Goal: Use online tool/utility: Utilize a website feature to perform a specific function

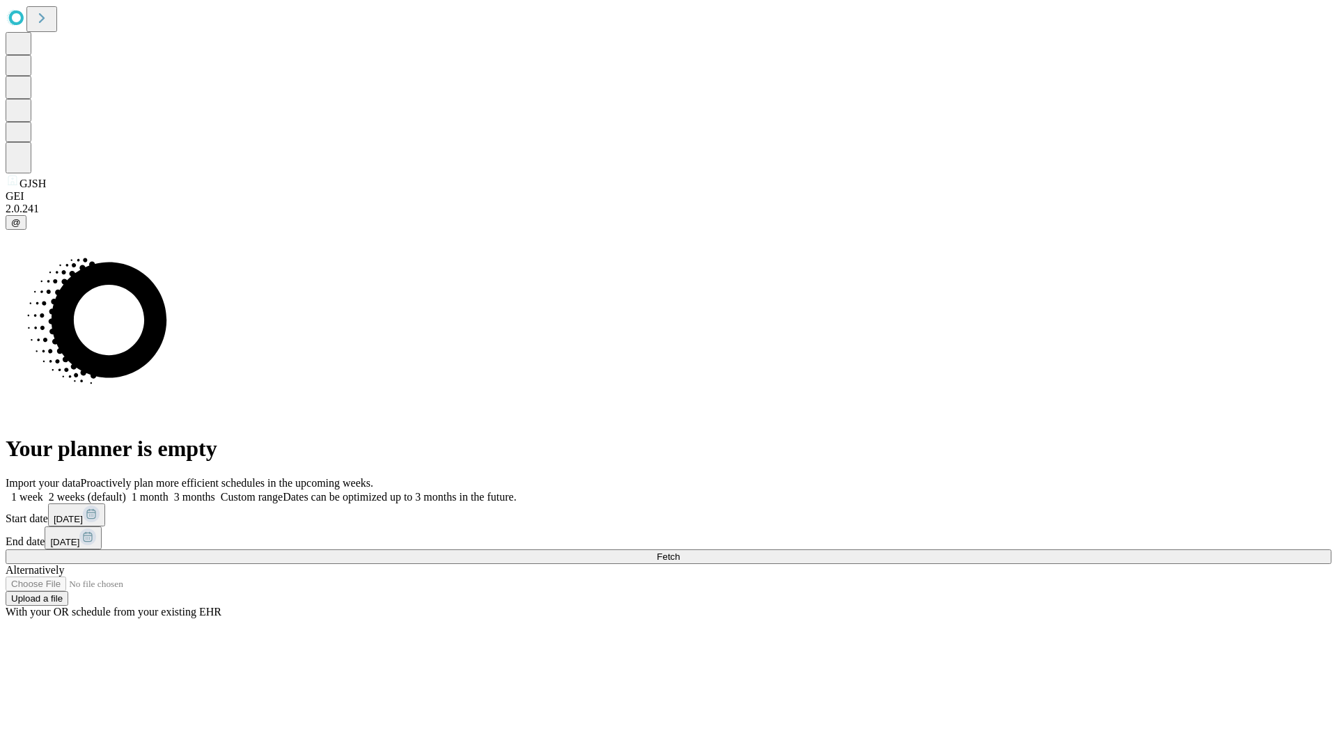
click at [43, 491] on label "1 week" at bounding box center [25, 497] width 38 height 12
click at [680, 552] on span "Fetch" at bounding box center [668, 557] width 23 height 10
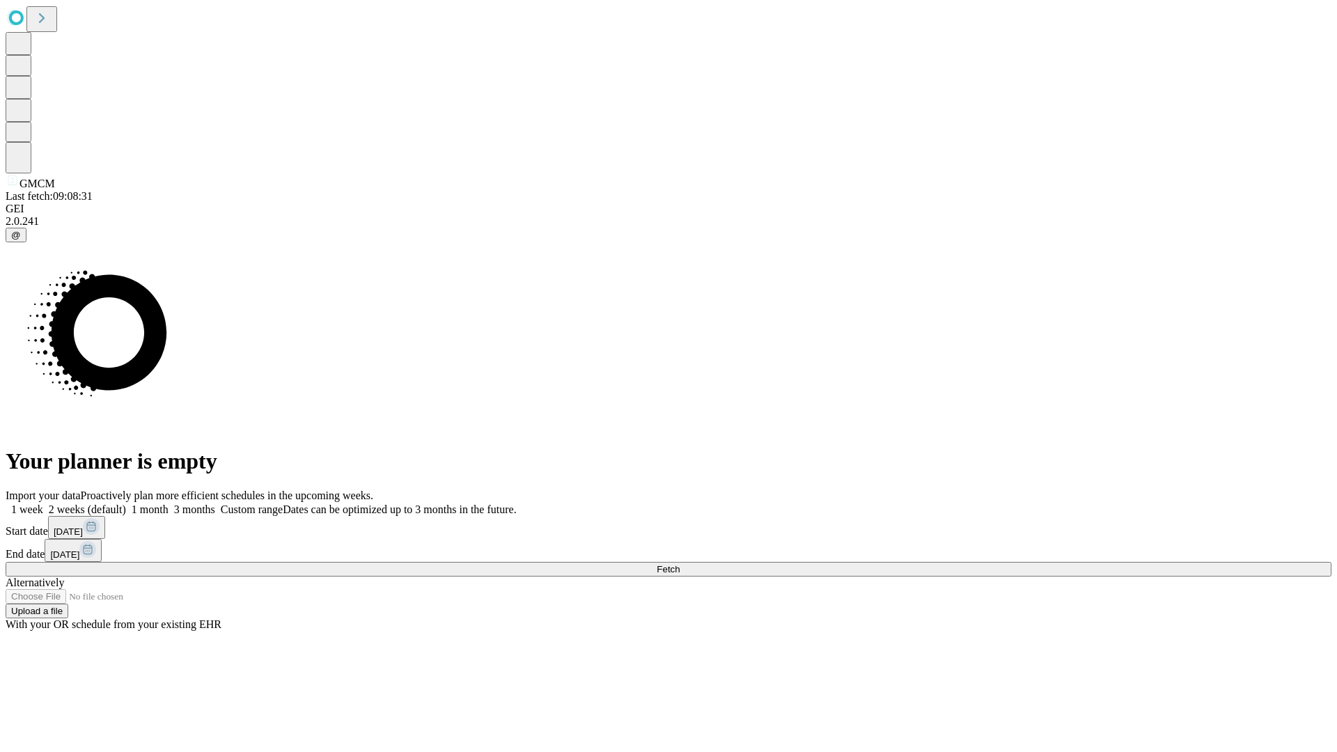
click at [43, 504] on label "1 week" at bounding box center [25, 510] width 38 height 12
click at [680, 564] on span "Fetch" at bounding box center [668, 569] width 23 height 10
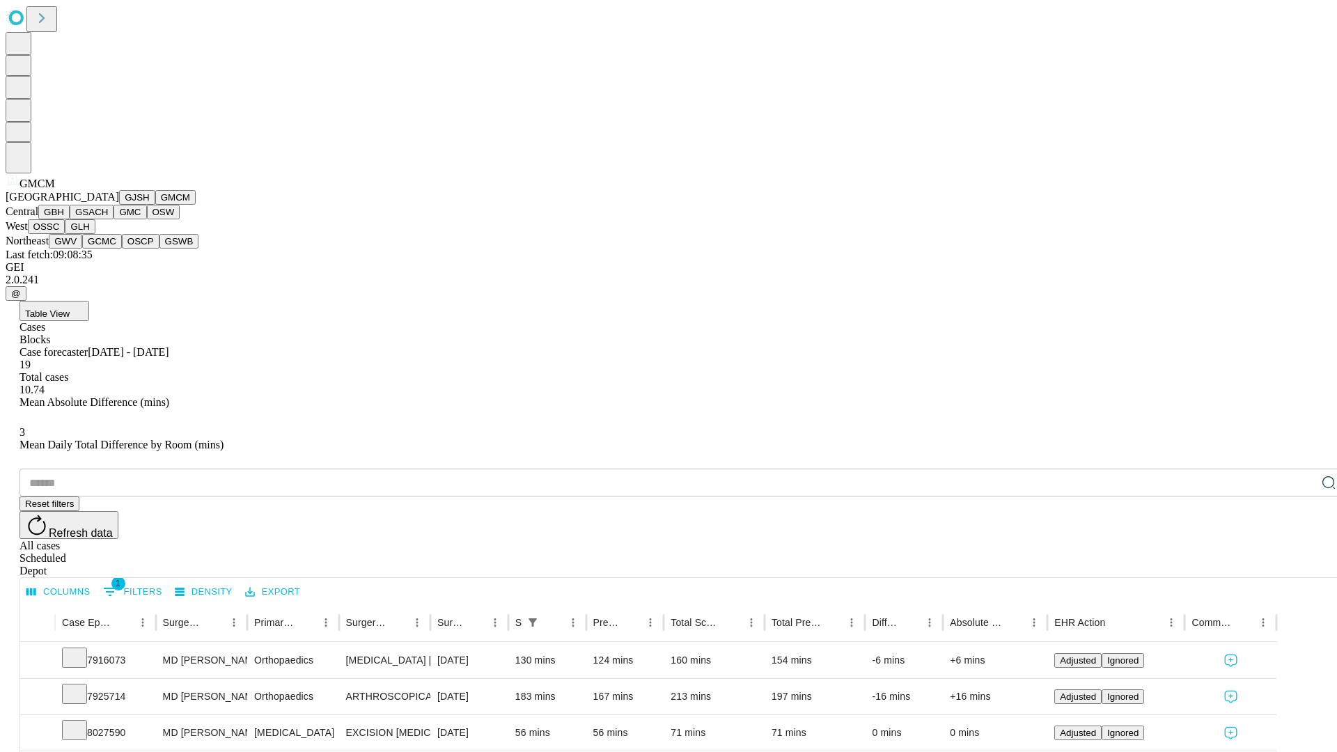
click at [70, 219] on button "GBH" at bounding box center [53, 212] width 31 height 15
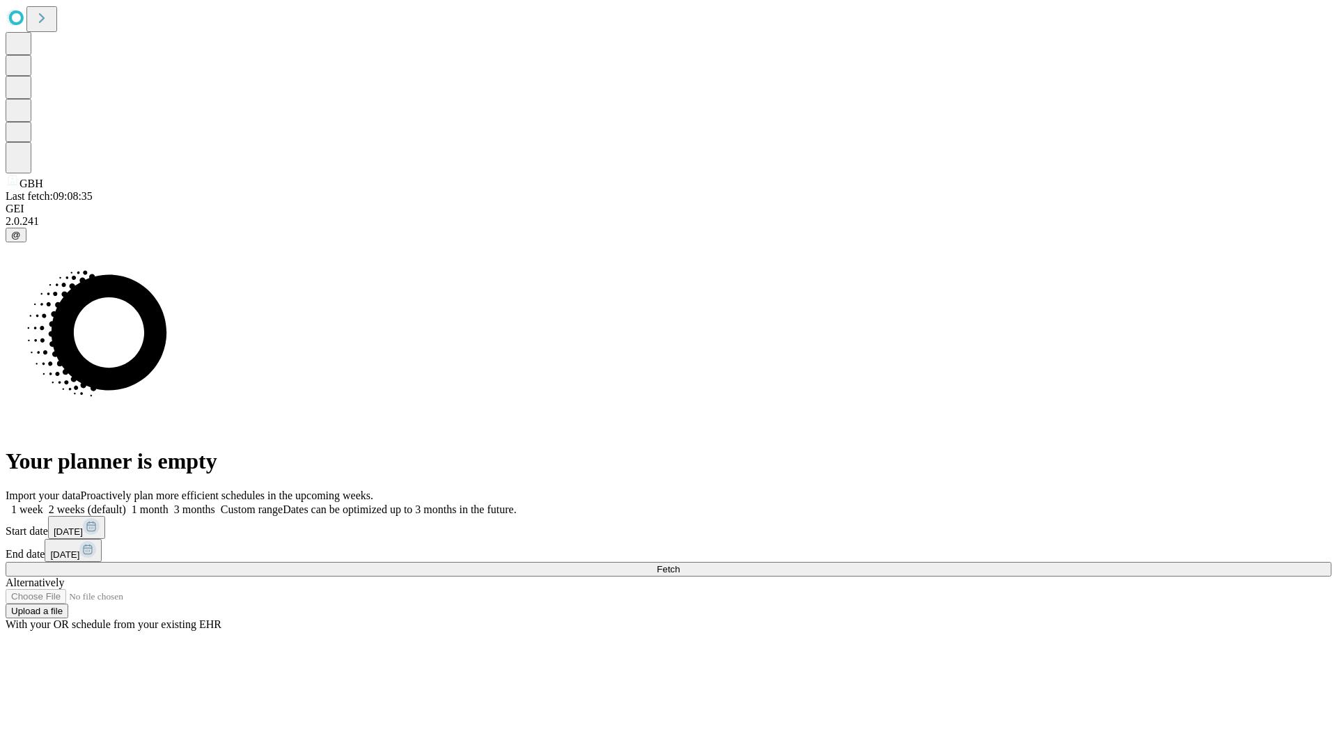
click at [43, 504] on label "1 week" at bounding box center [25, 510] width 38 height 12
click at [680, 564] on span "Fetch" at bounding box center [668, 569] width 23 height 10
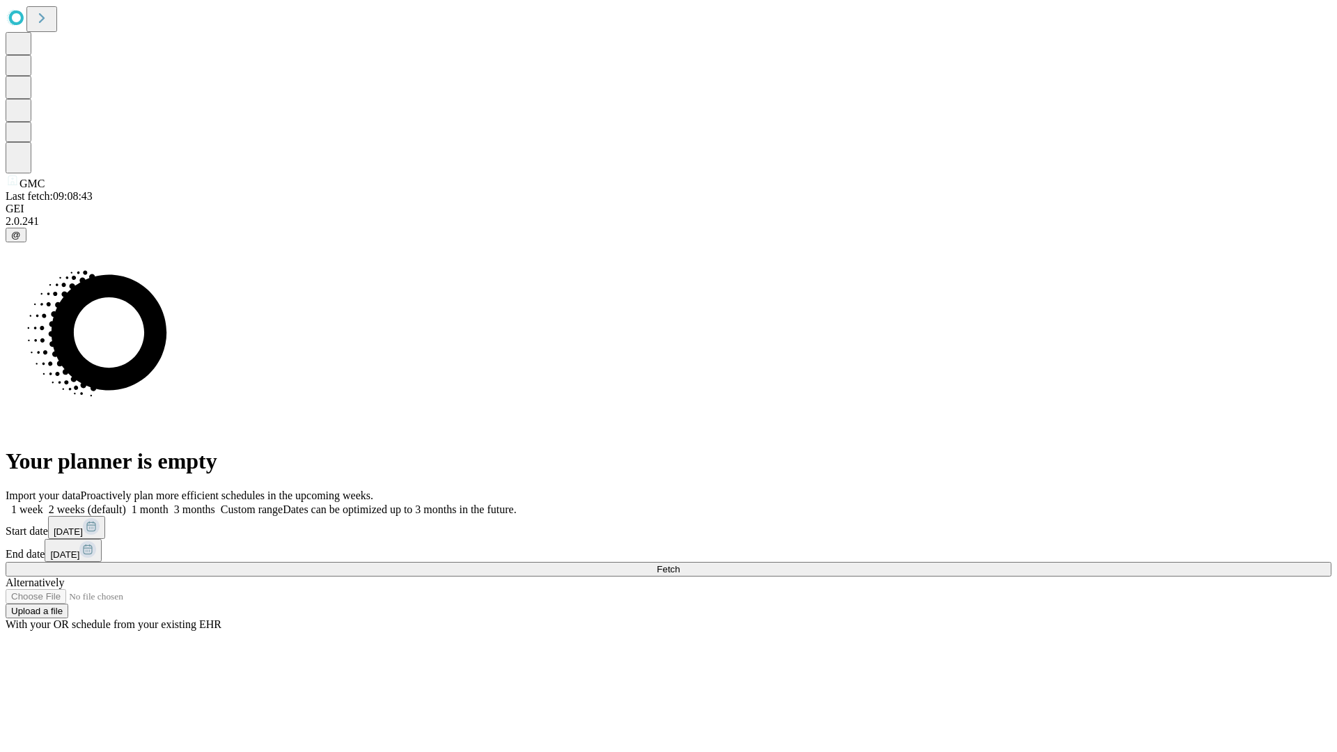
click at [43, 504] on label "1 week" at bounding box center [25, 510] width 38 height 12
click at [680, 564] on span "Fetch" at bounding box center [668, 569] width 23 height 10
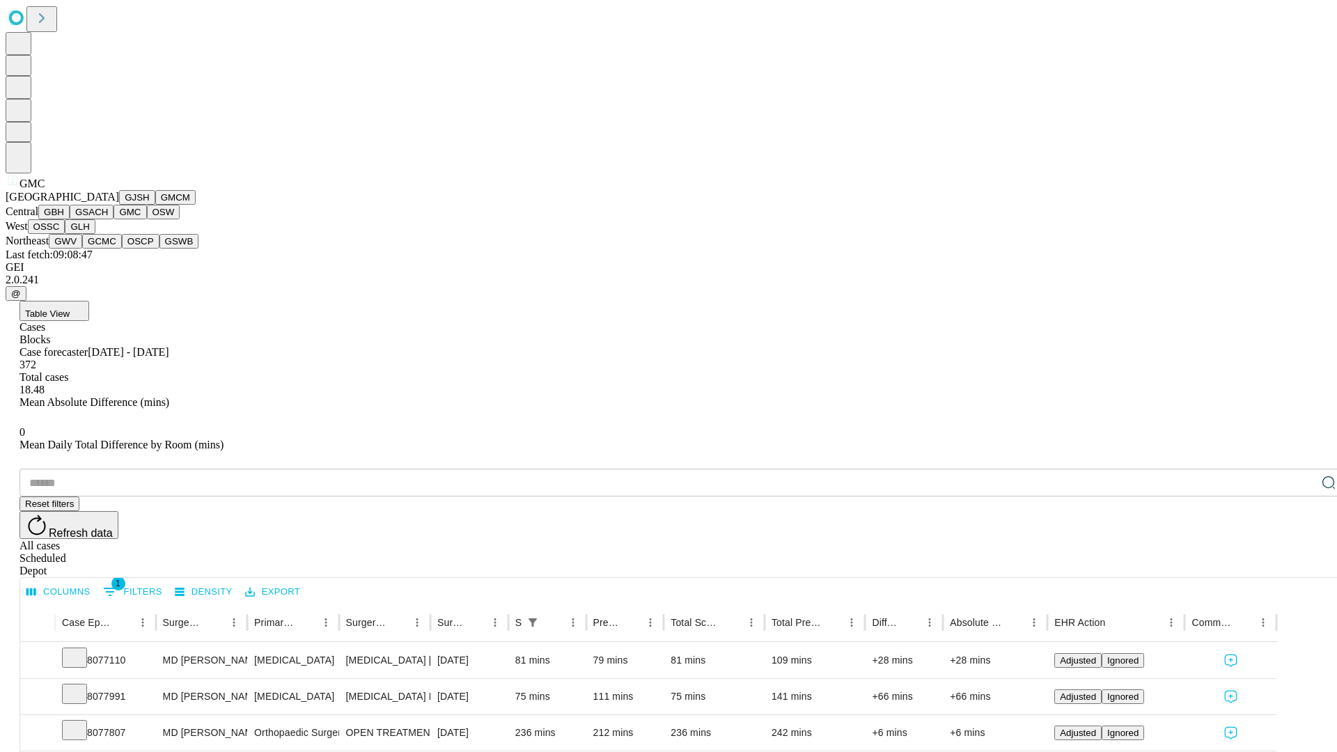
click at [147, 219] on button "OSW" at bounding box center [163, 212] width 33 height 15
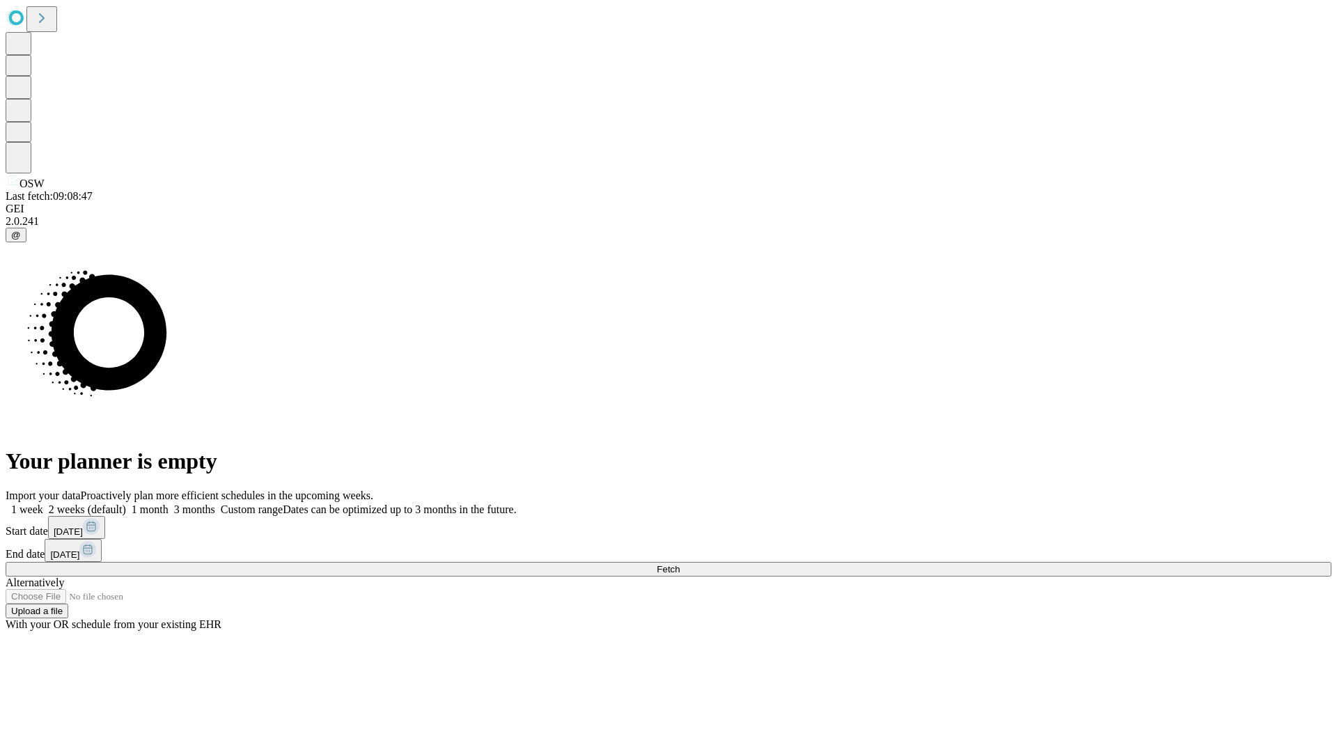
click at [43, 504] on label "1 week" at bounding box center [25, 510] width 38 height 12
click at [680, 564] on span "Fetch" at bounding box center [668, 569] width 23 height 10
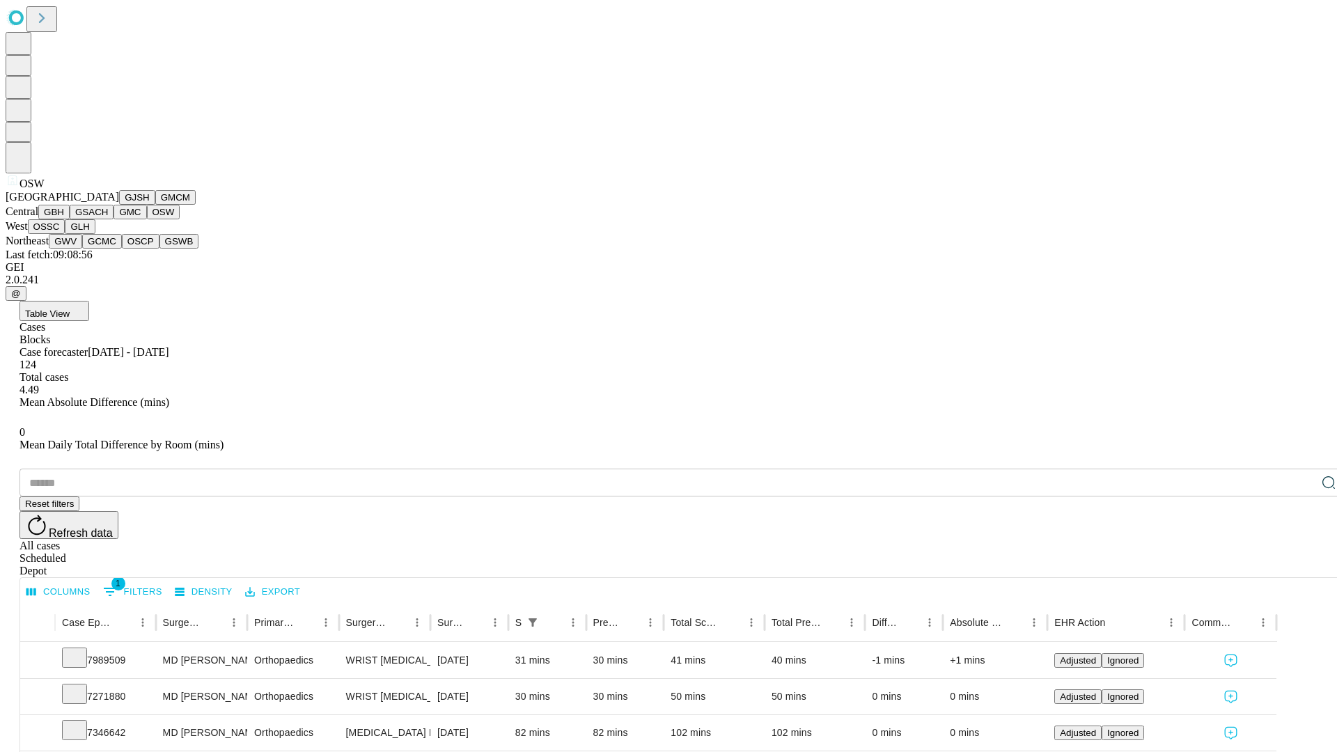
click at [65, 234] on button "OSSC" at bounding box center [47, 226] width 38 height 15
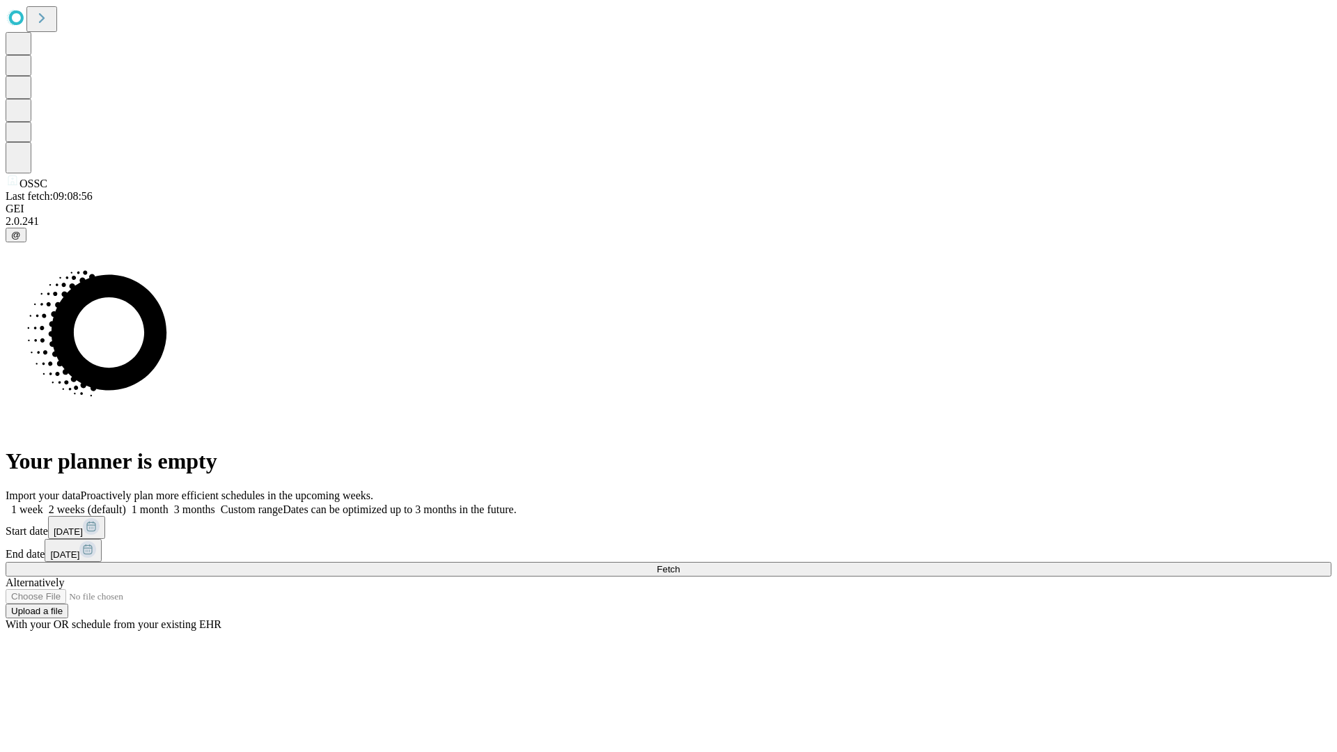
click at [43, 504] on label "1 week" at bounding box center [25, 510] width 38 height 12
click at [680, 564] on span "Fetch" at bounding box center [668, 569] width 23 height 10
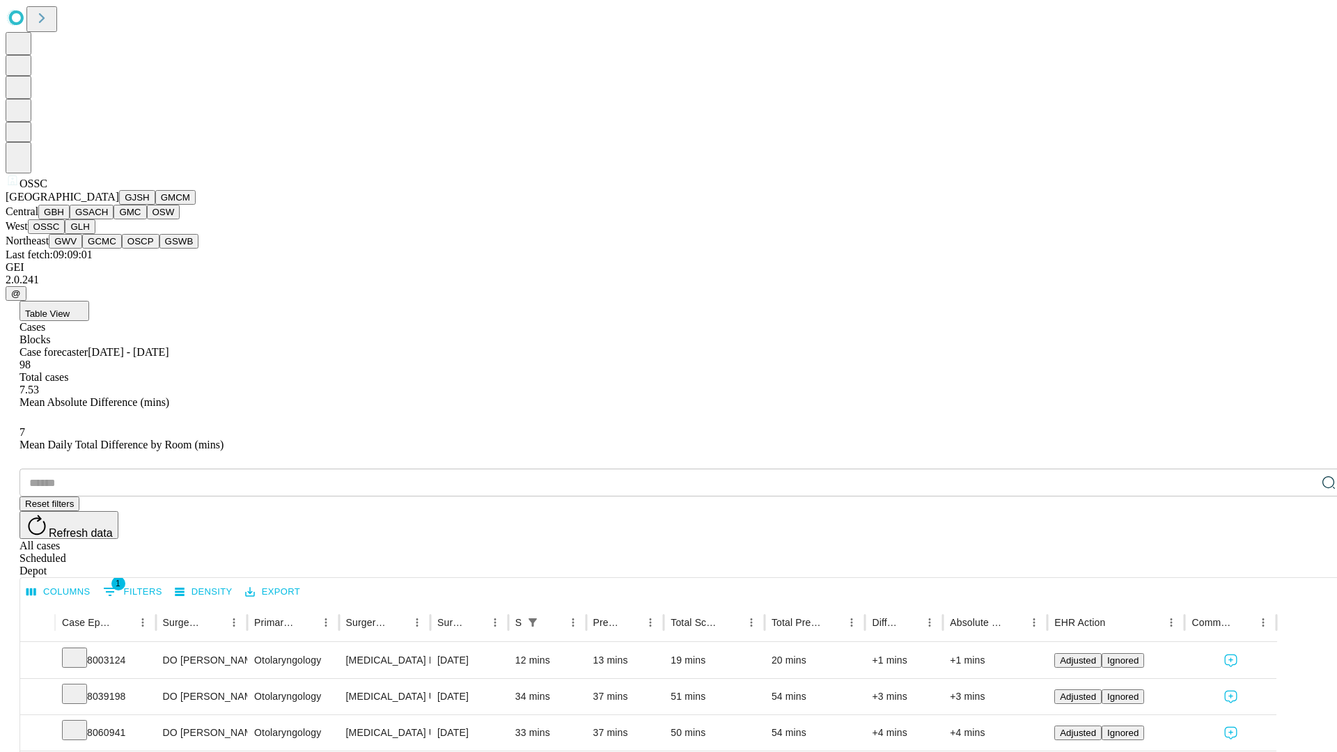
click at [95, 234] on button "GLH" at bounding box center [80, 226] width 30 height 15
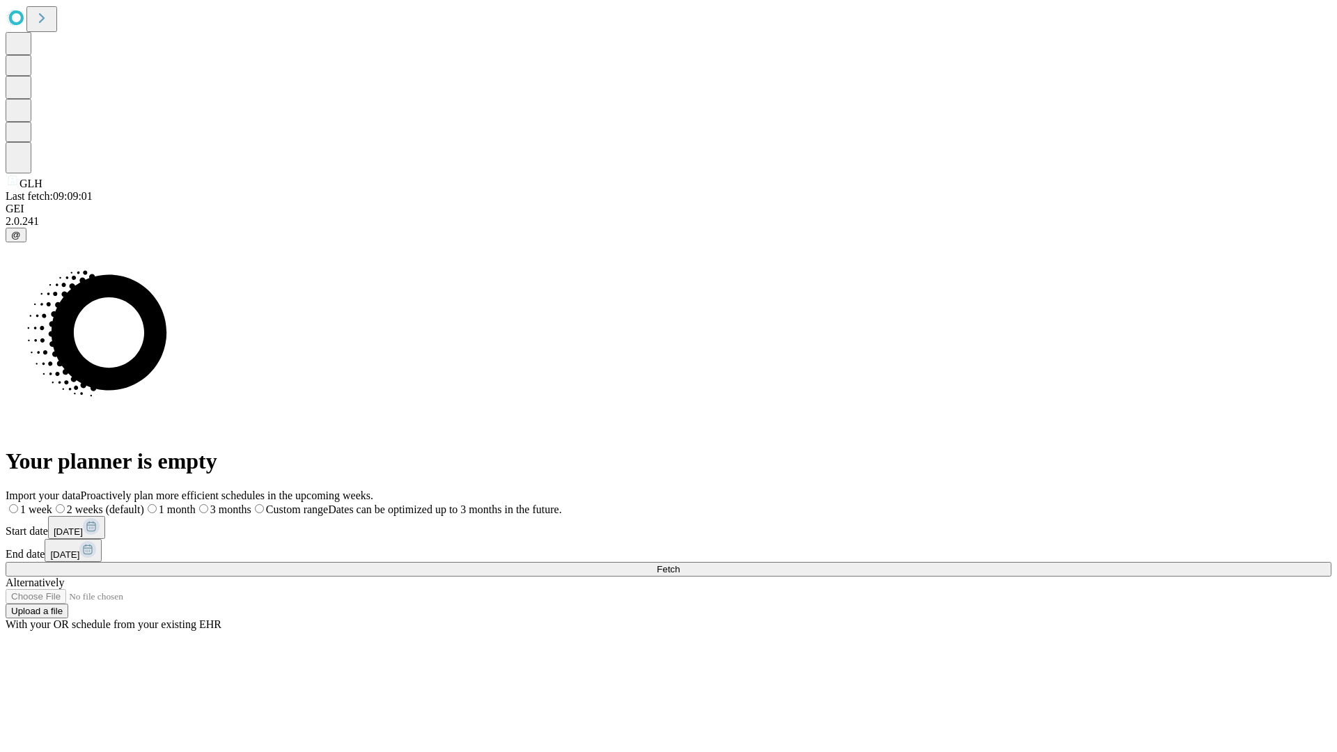
click at [52, 504] on label "1 week" at bounding box center [29, 510] width 47 height 12
click at [680, 564] on span "Fetch" at bounding box center [668, 569] width 23 height 10
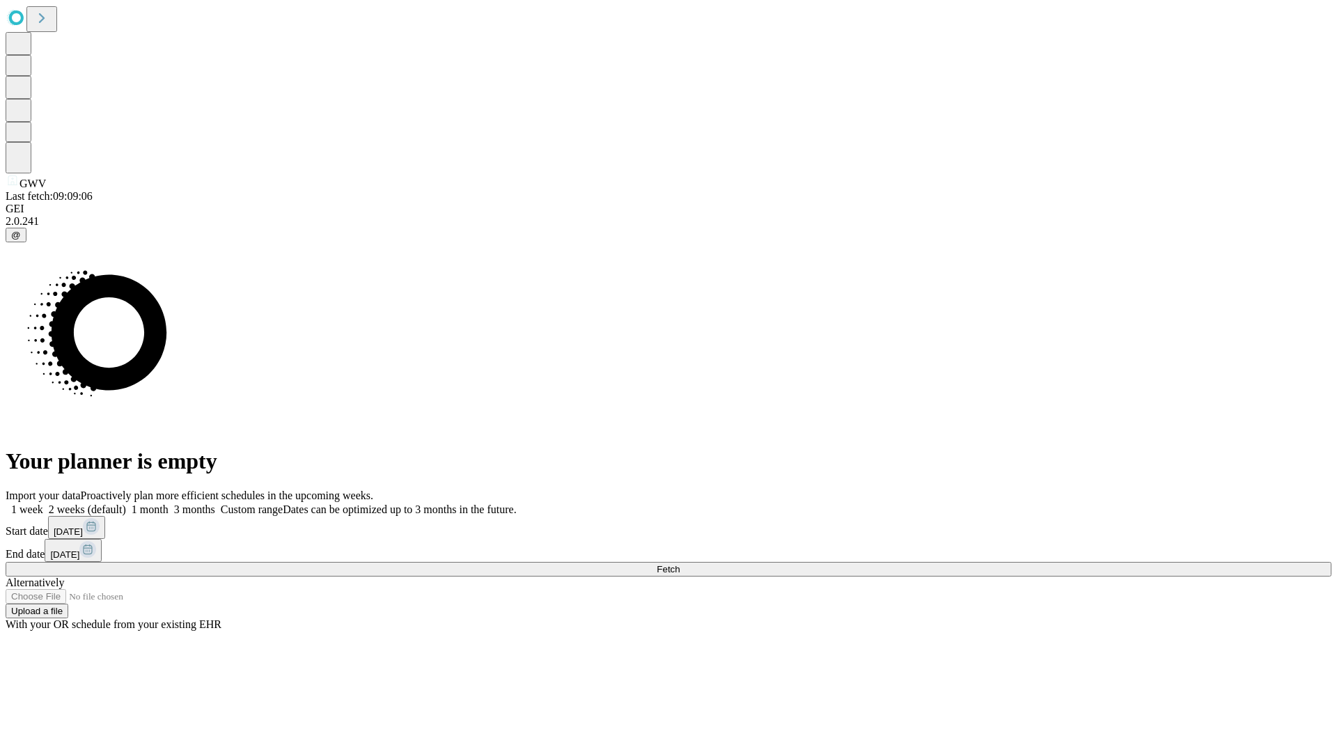
click at [43, 504] on label "1 week" at bounding box center [25, 510] width 38 height 12
click at [680, 564] on span "Fetch" at bounding box center [668, 569] width 23 height 10
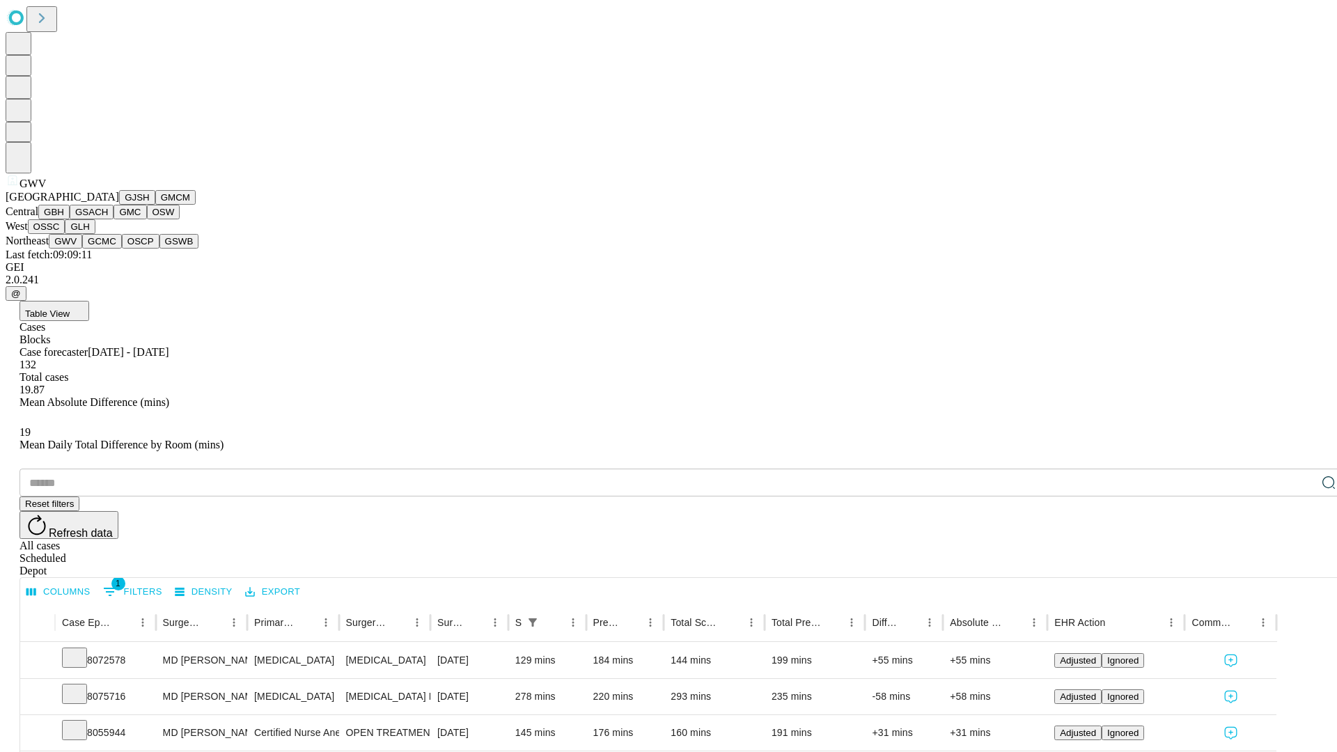
click at [108, 249] on button "GCMC" at bounding box center [102, 241] width 40 height 15
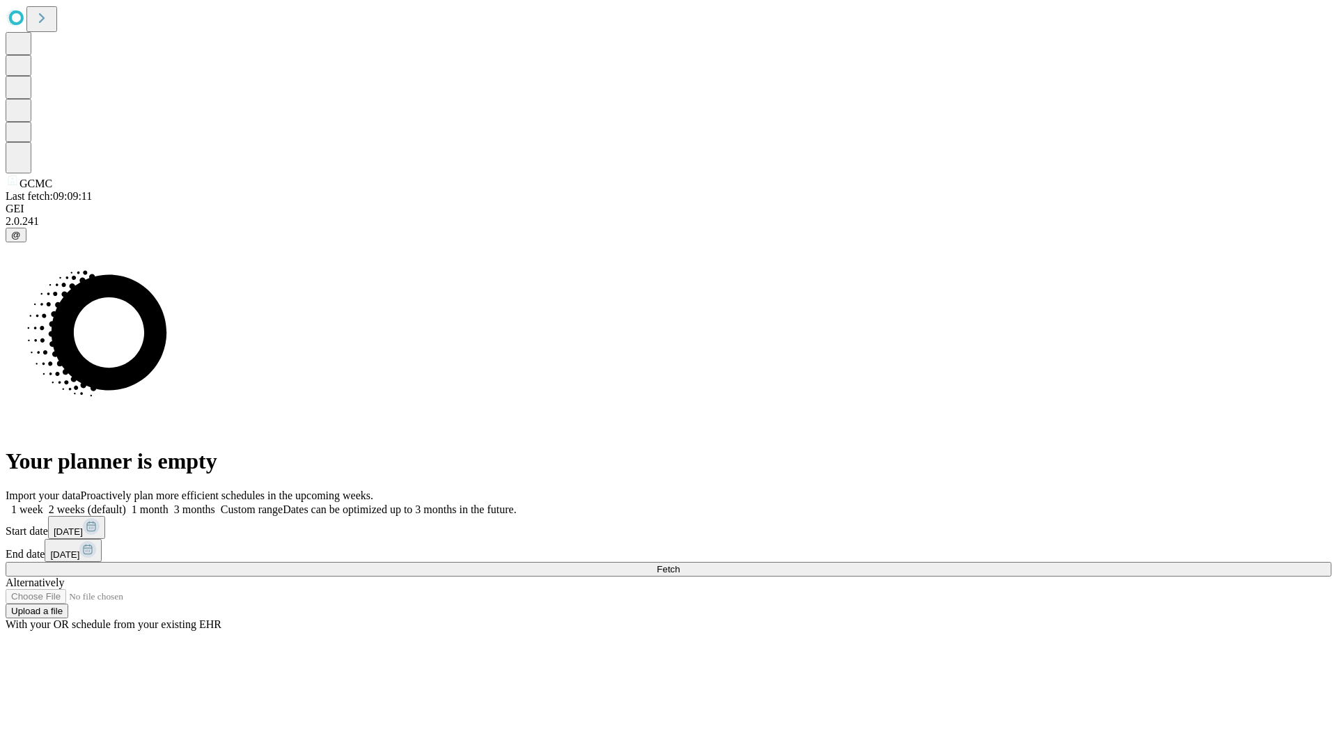
click at [43, 504] on label "1 week" at bounding box center [25, 510] width 38 height 12
click at [680, 564] on span "Fetch" at bounding box center [668, 569] width 23 height 10
